Goal: Information Seeking & Learning: Find specific fact

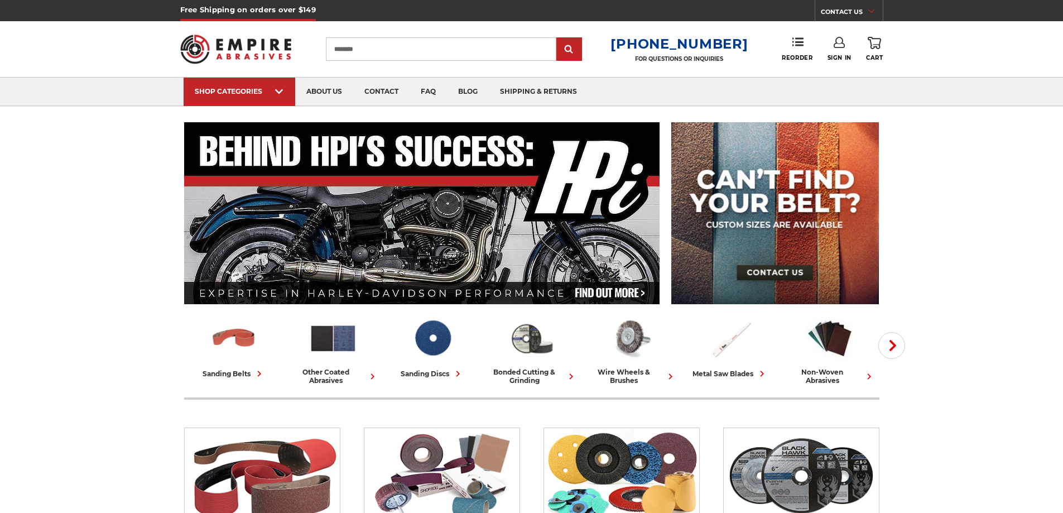
type input "*********"
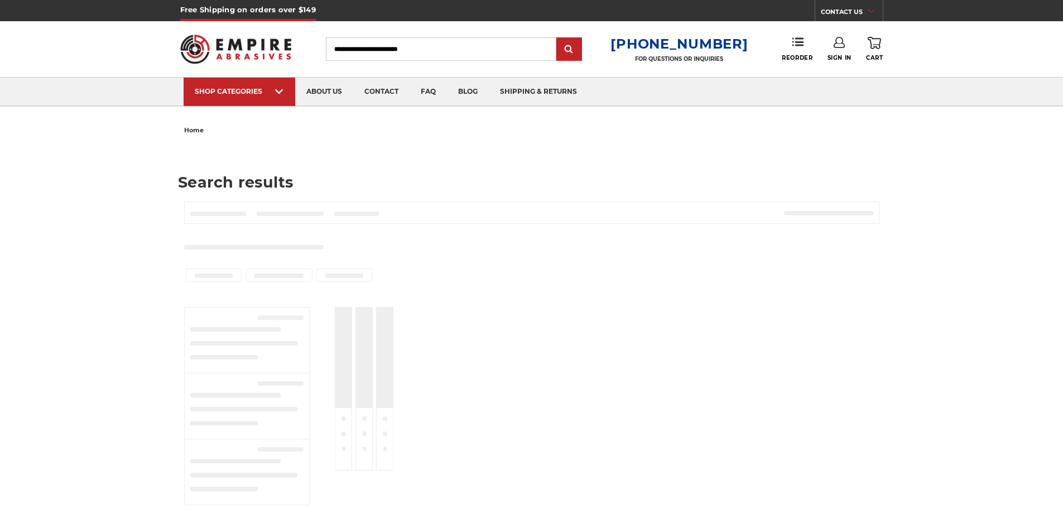
type input "*********"
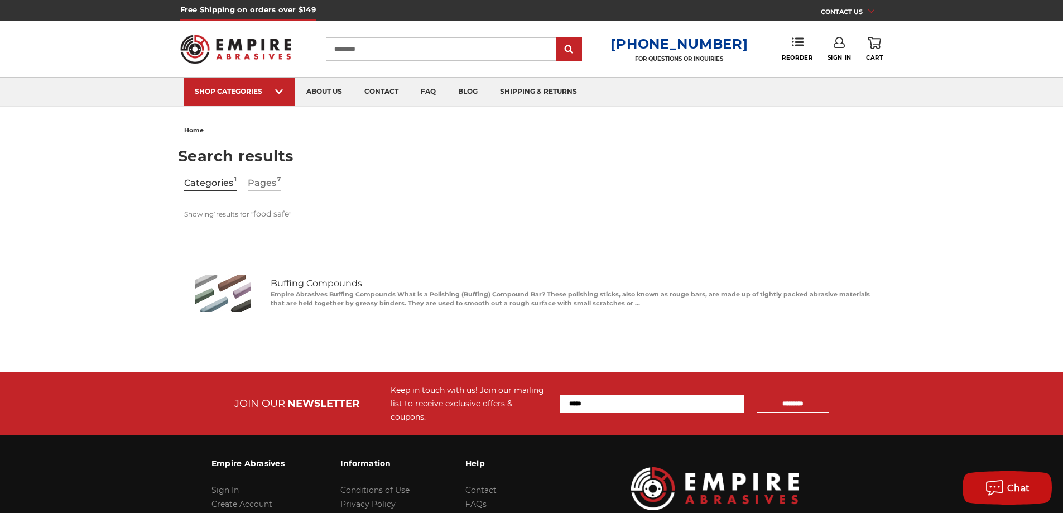
click at [224, 292] on img "Buffing Compounds" at bounding box center [223, 293] width 56 height 37
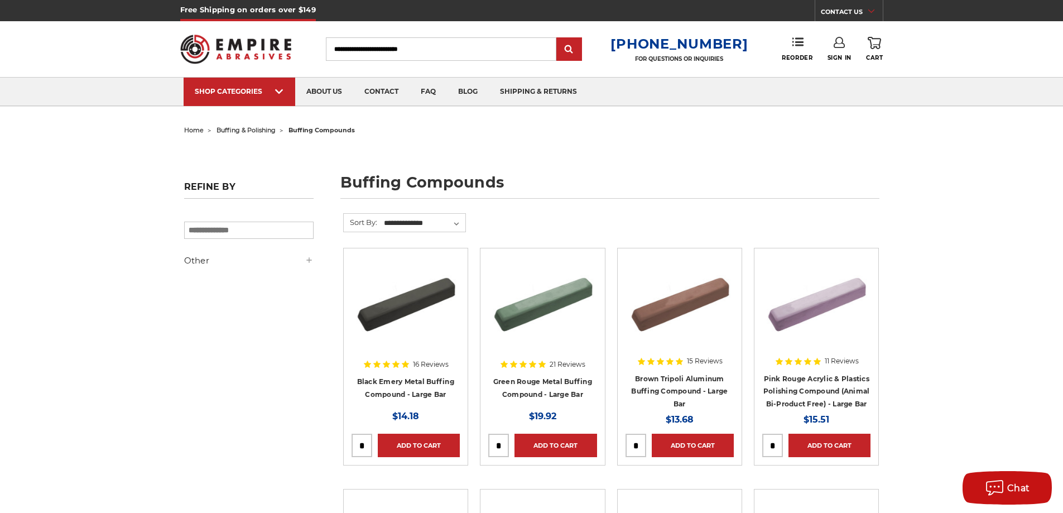
click at [800, 392] on div at bounding box center [816, 327] width 108 height 143
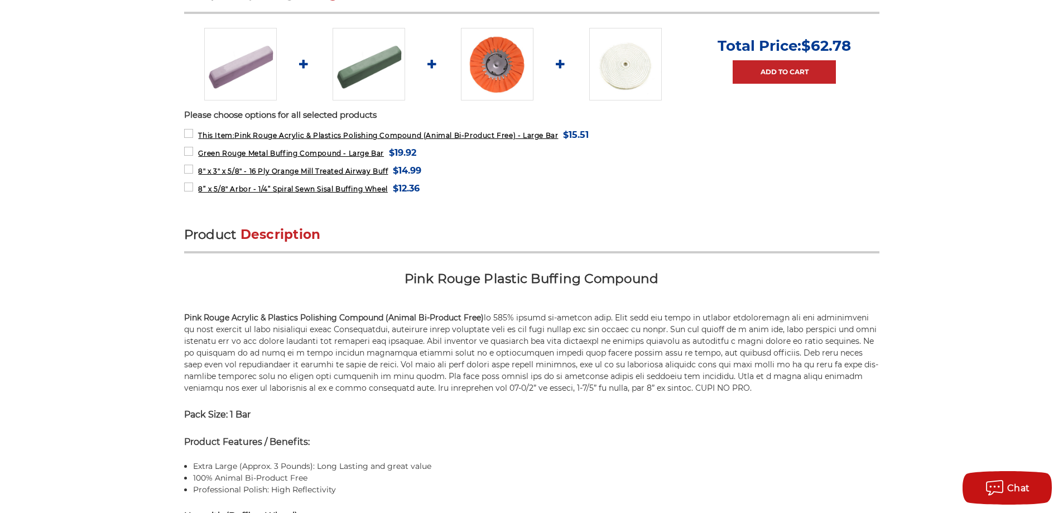
scroll to position [396, 0]
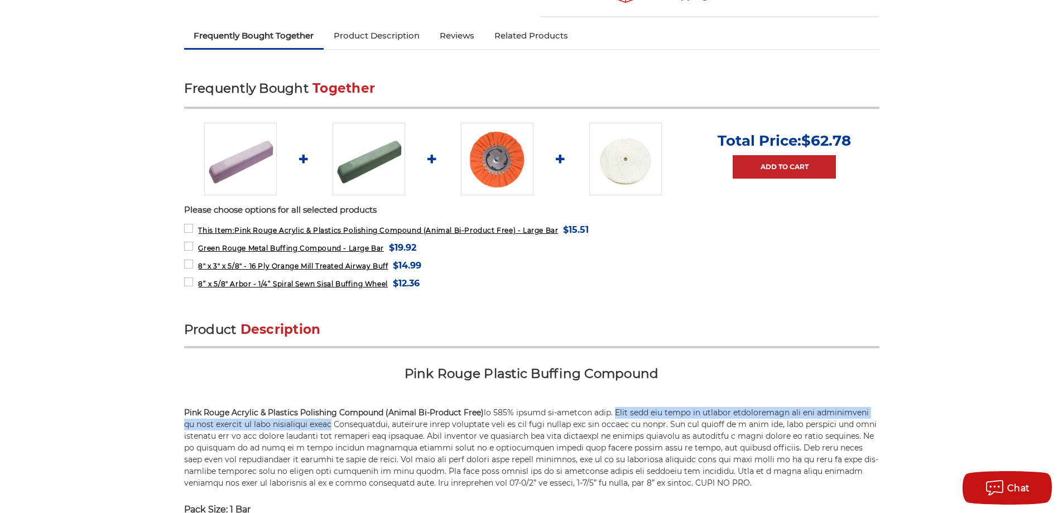
drag, startPoint x: 604, startPoint y: 413, endPoint x: 337, endPoint y: 427, distance: 267.0
click at [337, 427] on p "Pink Rouge Acrylic & Plastics Polishing Compound (Animal Bi-Product Free)" at bounding box center [531, 448] width 695 height 82
copy p "Each pink bar meets or exceeds requirements for the manufacture of many medical…"
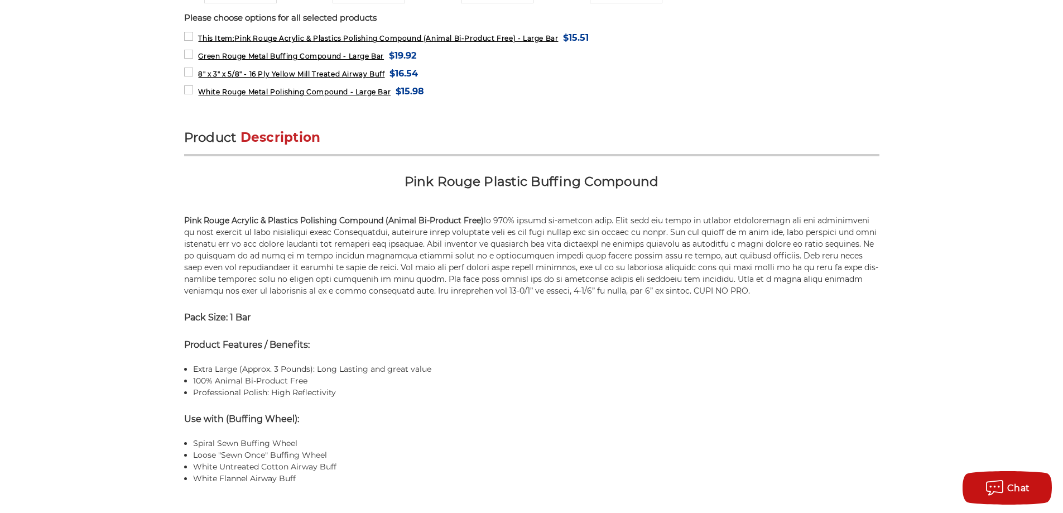
scroll to position [614, 0]
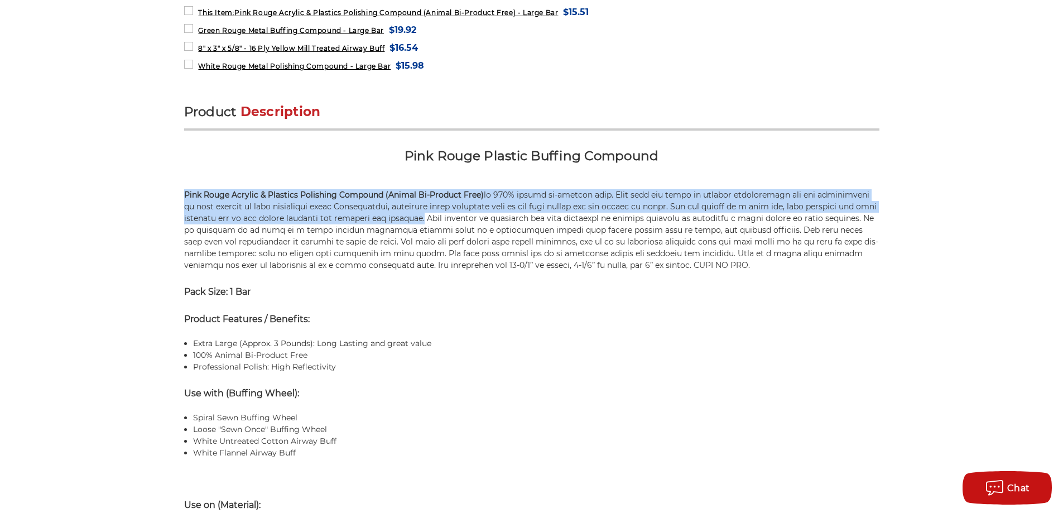
drag, startPoint x: 180, startPoint y: 195, endPoint x: 414, endPoint y: 218, distance: 235.4
copy p "Pink Rouge Acrylic & Plastics Polishing Compound (Animal Bi-Product Free) is 10…"
